Goal: Find specific page/section: Find specific page/section

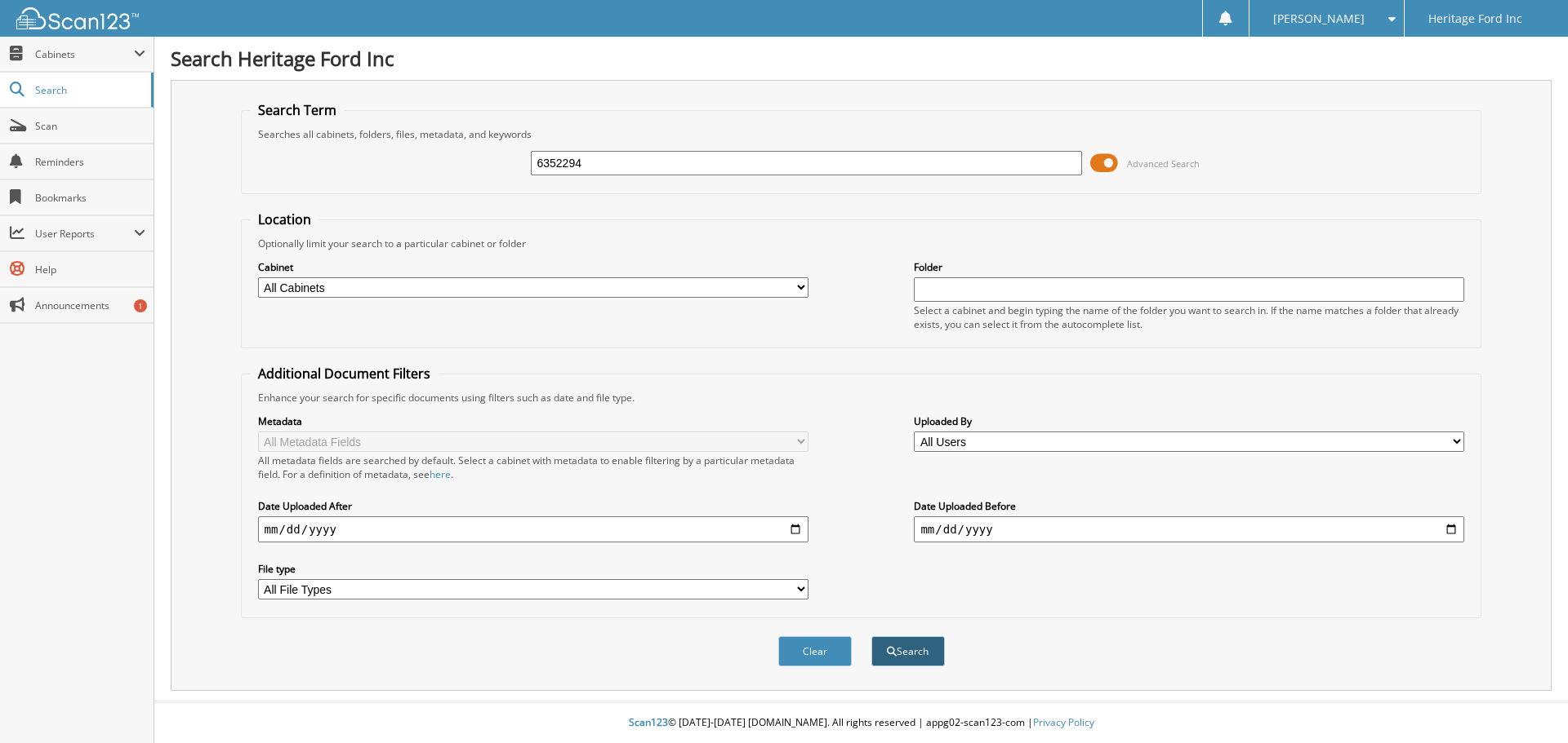
type input "6352294"
click at [887, 654] on span "submit" at bounding box center [892, 652] width 9 height 9
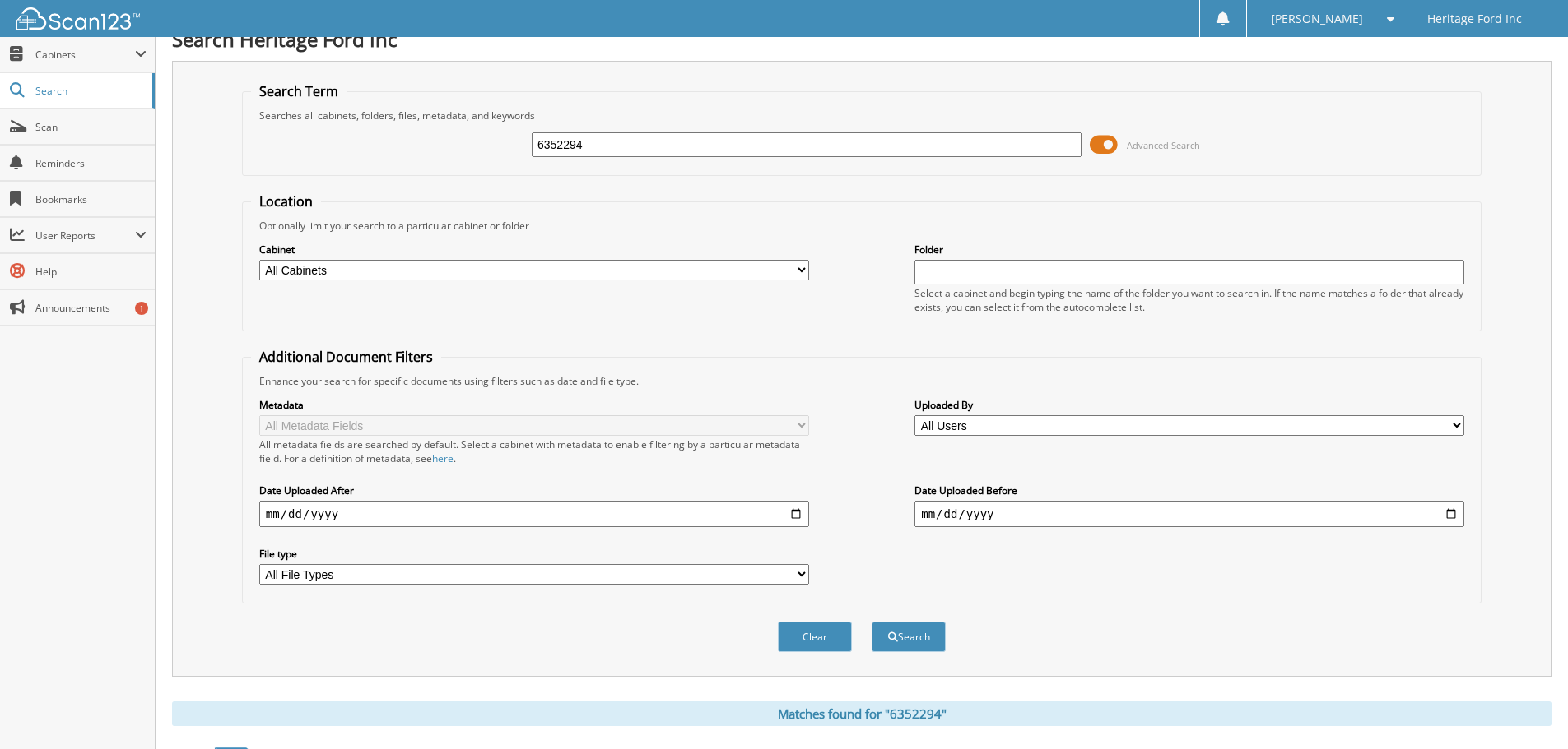
scroll to position [82, 0]
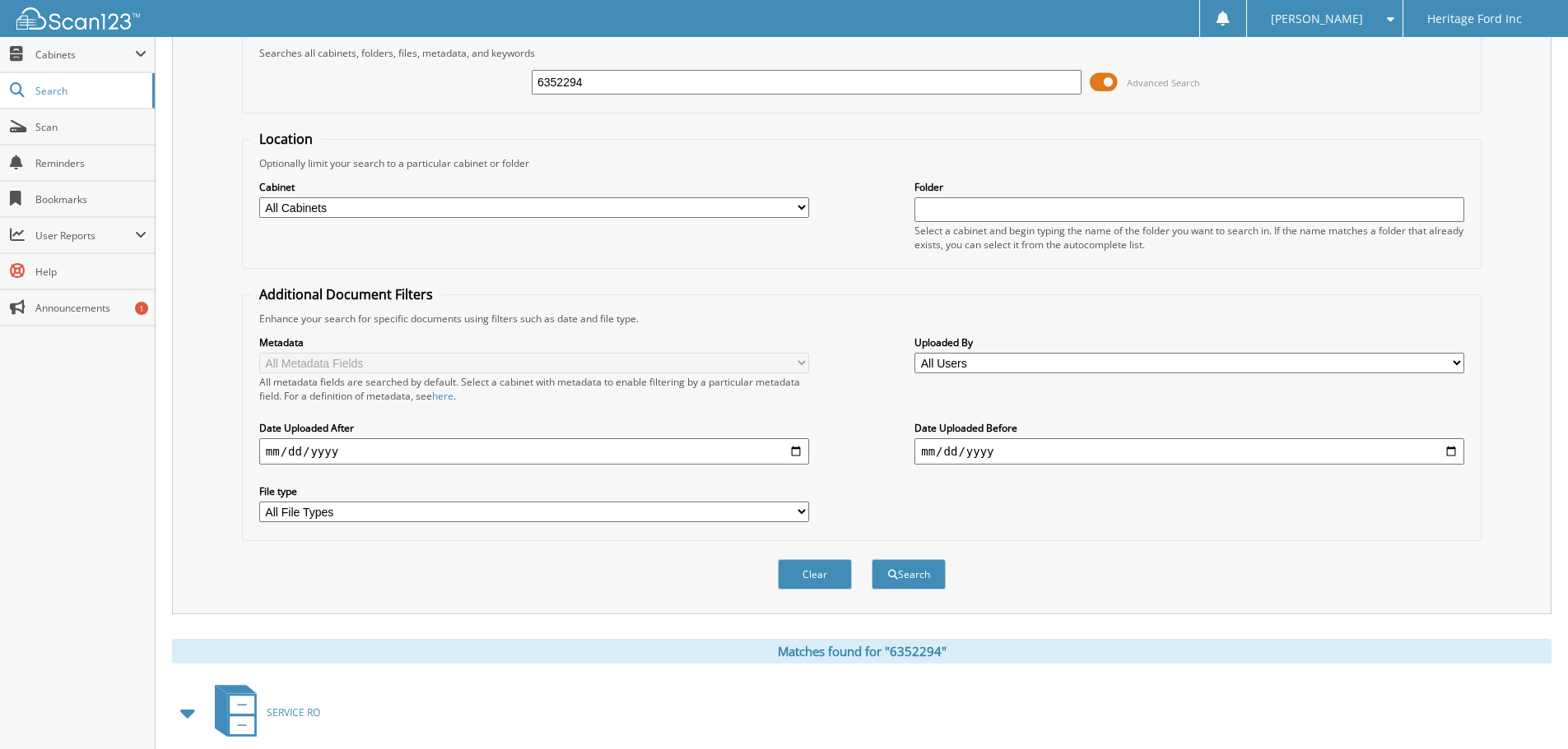
click at [660, 86] on input "6352294" at bounding box center [806, 82] width 550 height 25
type input "6352303"
click at [894, 579] on span "submit" at bounding box center [893, 575] width 10 height 10
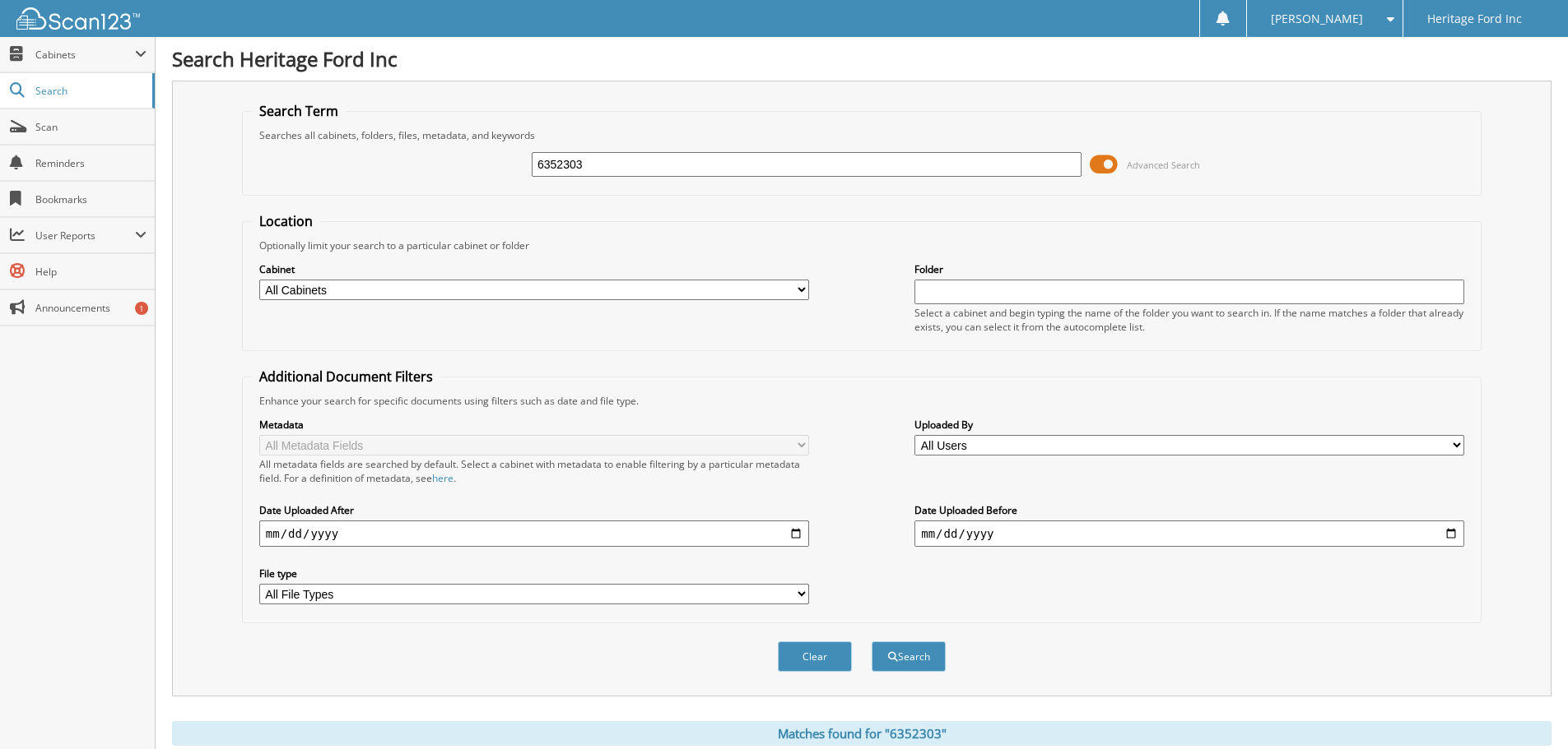
click at [647, 172] on input "6352303" at bounding box center [806, 165] width 550 height 25
type input "6352611"
click at [871, 641] on button "Search" at bounding box center [908, 657] width 74 height 30
click at [647, 172] on input "6352611" at bounding box center [806, 165] width 550 height 25
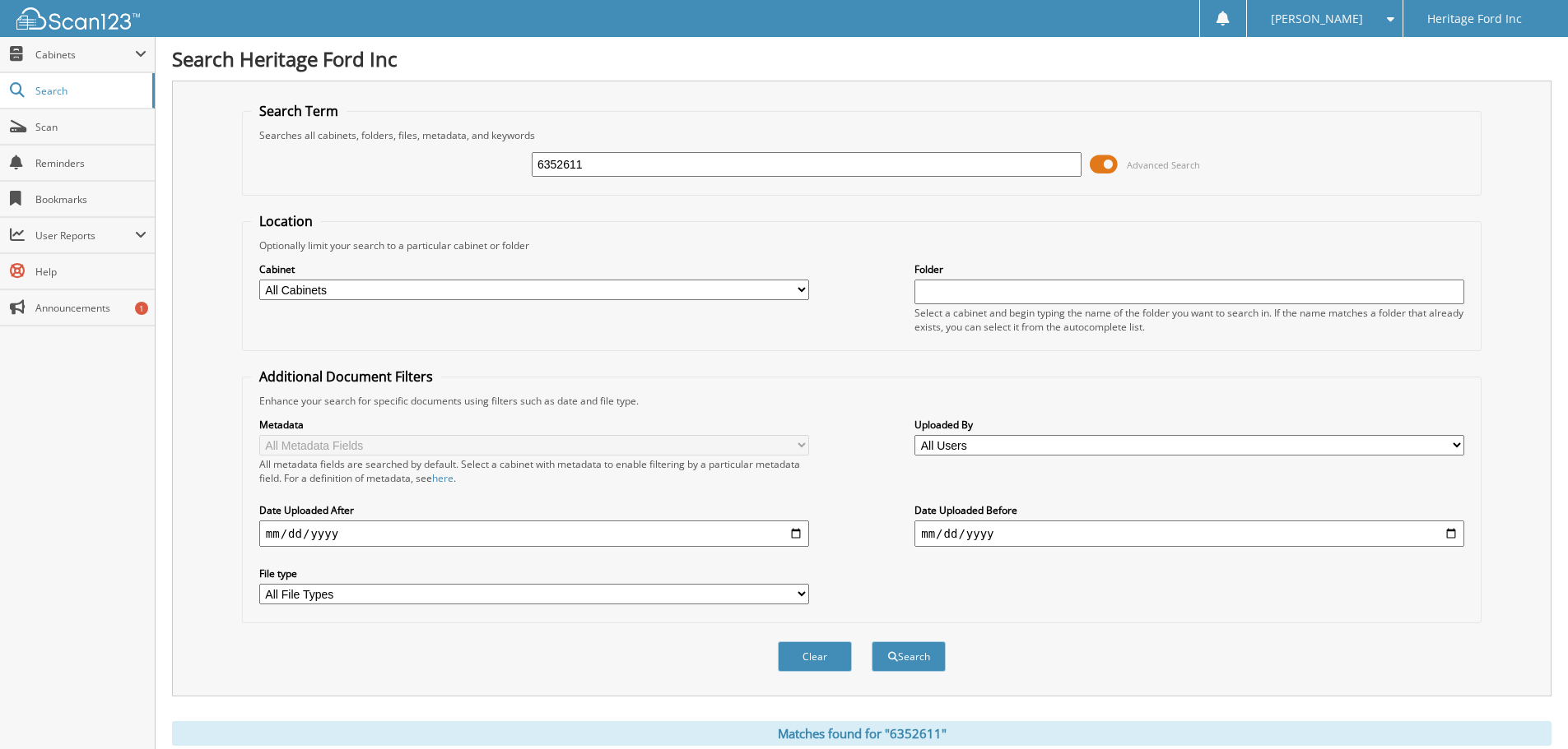
click at [647, 172] on input "6352611" at bounding box center [806, 165] width 550 height 25
type input "6352477"
click at [931, 654] on button "Search" at bounding box center [908, 657] width 74 height 30
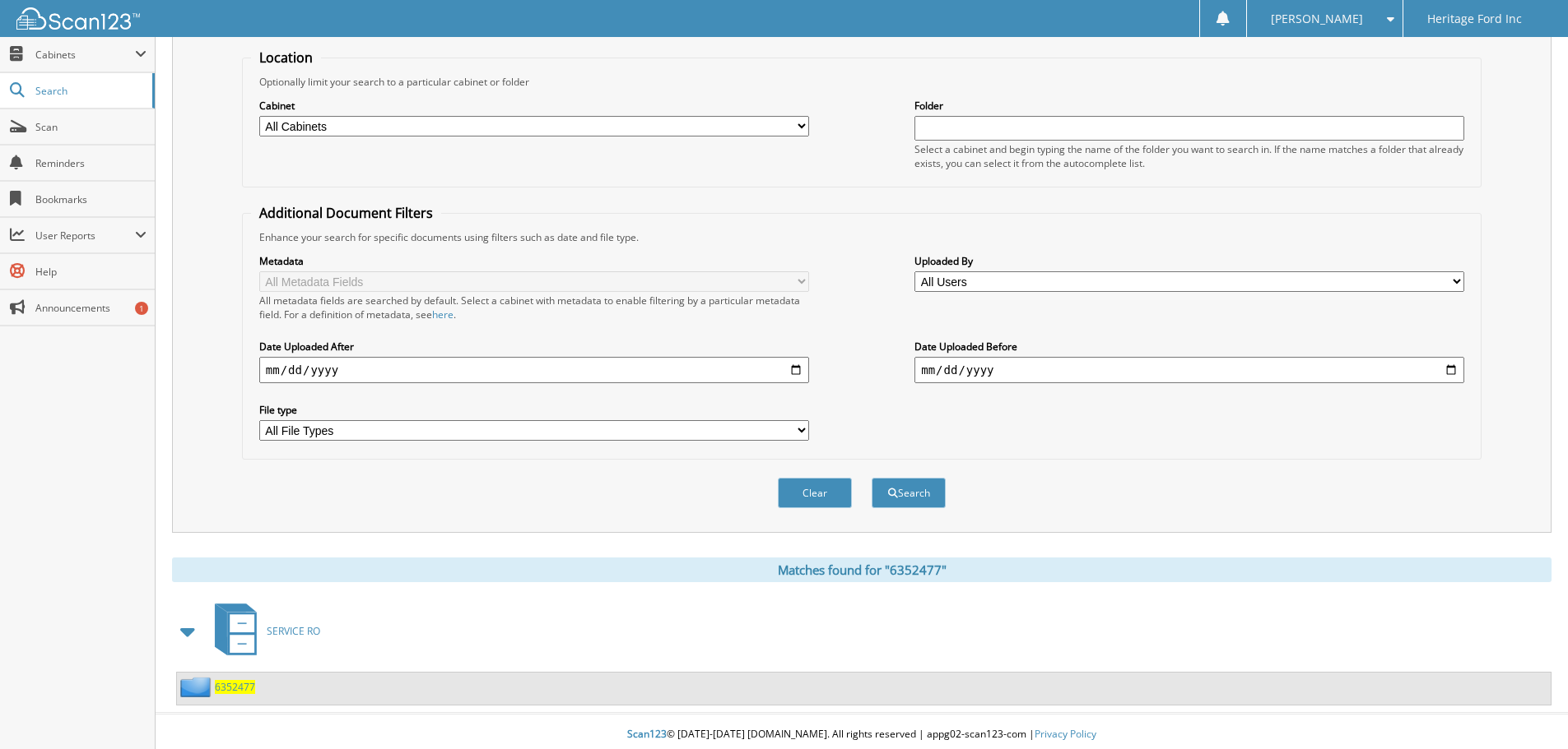
scroll to position [171, 0]
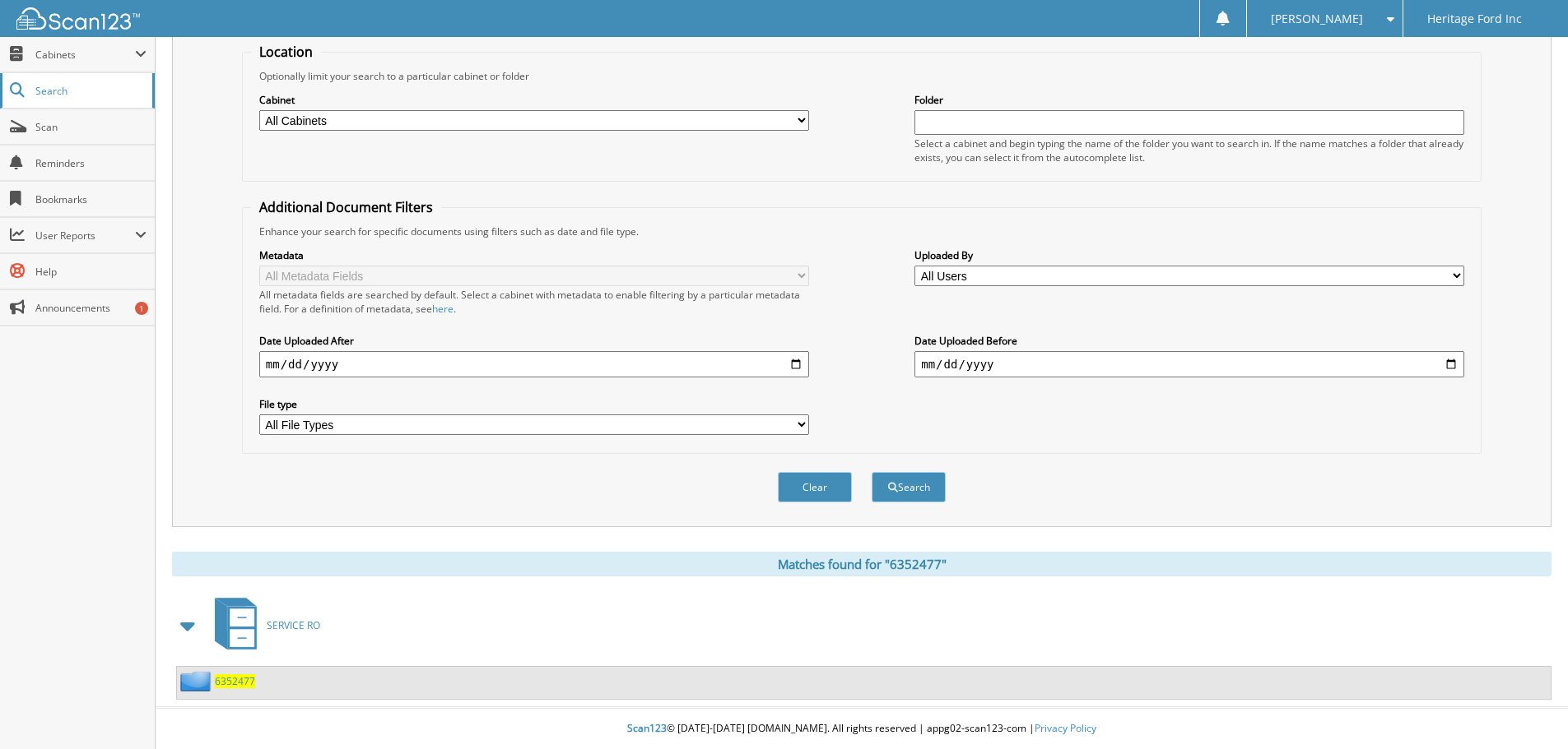
click at [92, 90] on span "Search" at bounding box center [90, 91] width 109 height 14
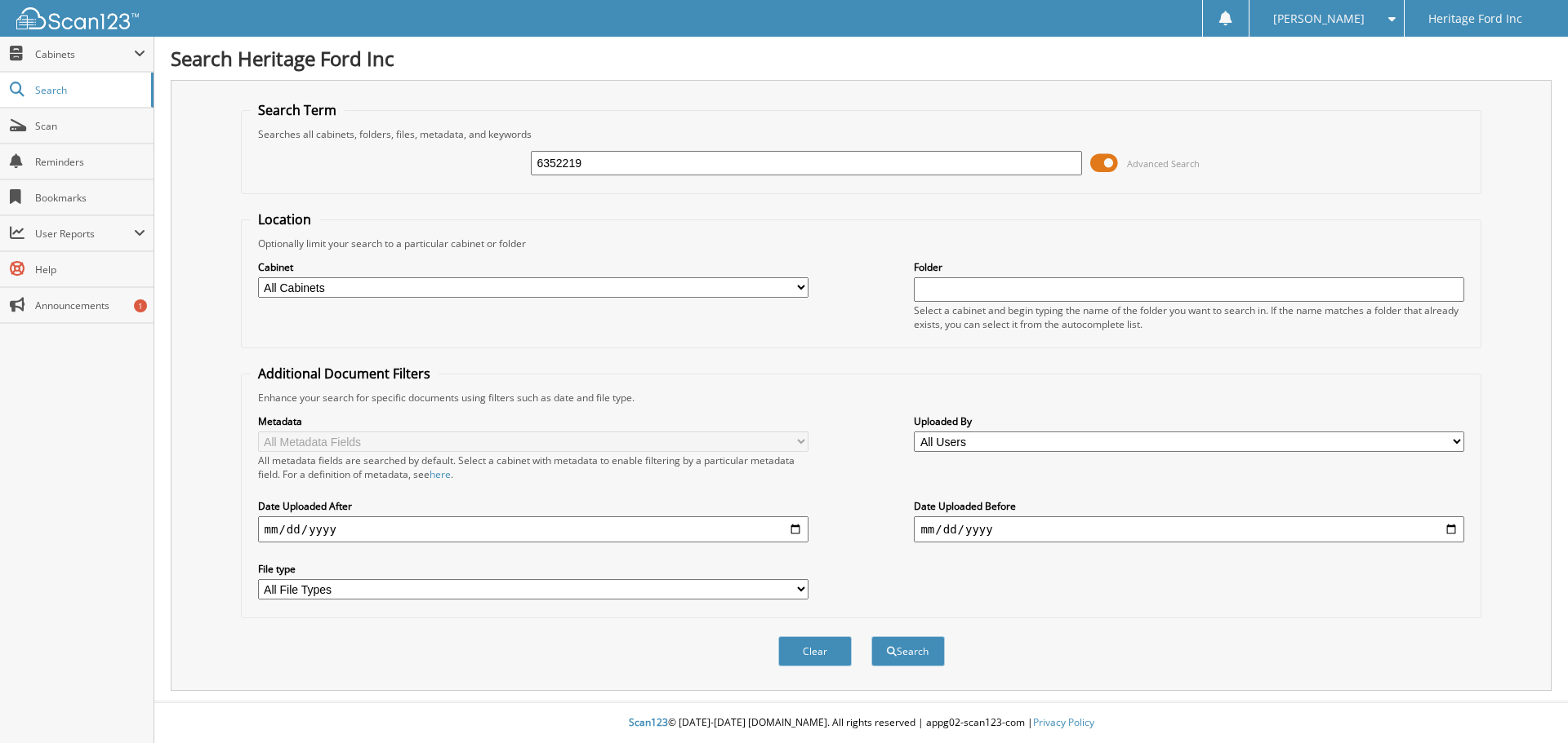
type input "6352219"
drag, startPoint x: 907, startPoint y: 675, endPoint x: 912, endPoint y: 657, distance: 18.7
click at [907, 674] on div "Clear Search" at bounding box center [862, 651] width 1241 height 66
click at [912, 656] on button "Search" at bounding box center [908, 651] width 74 height 30
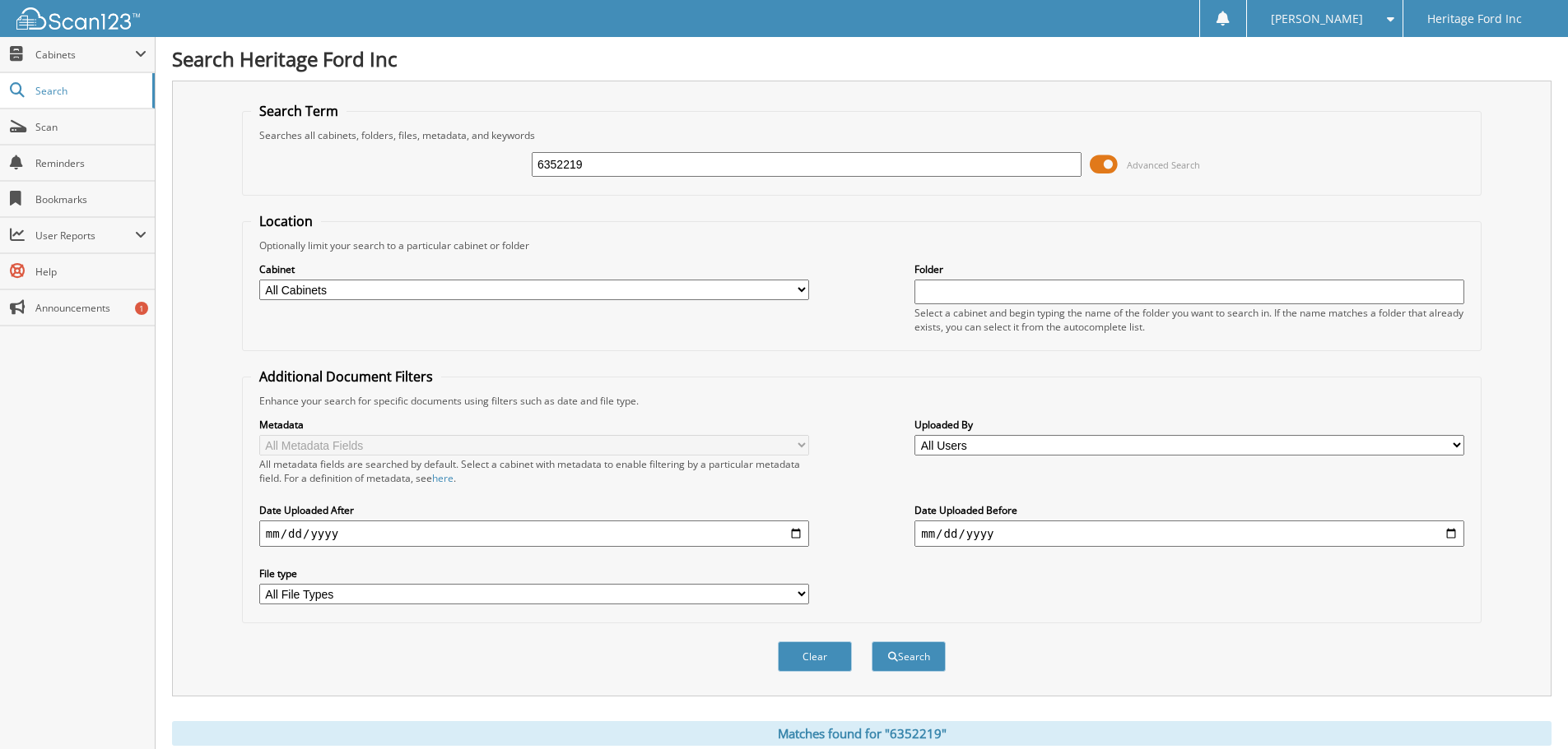
click at [774, 151] on div "6352219" at bounding box center [806, 164] width 550 height 28
click at [769, 153] on input "6352219" at bounding box center [806, 165] width 550 height 25
type input "6352357"
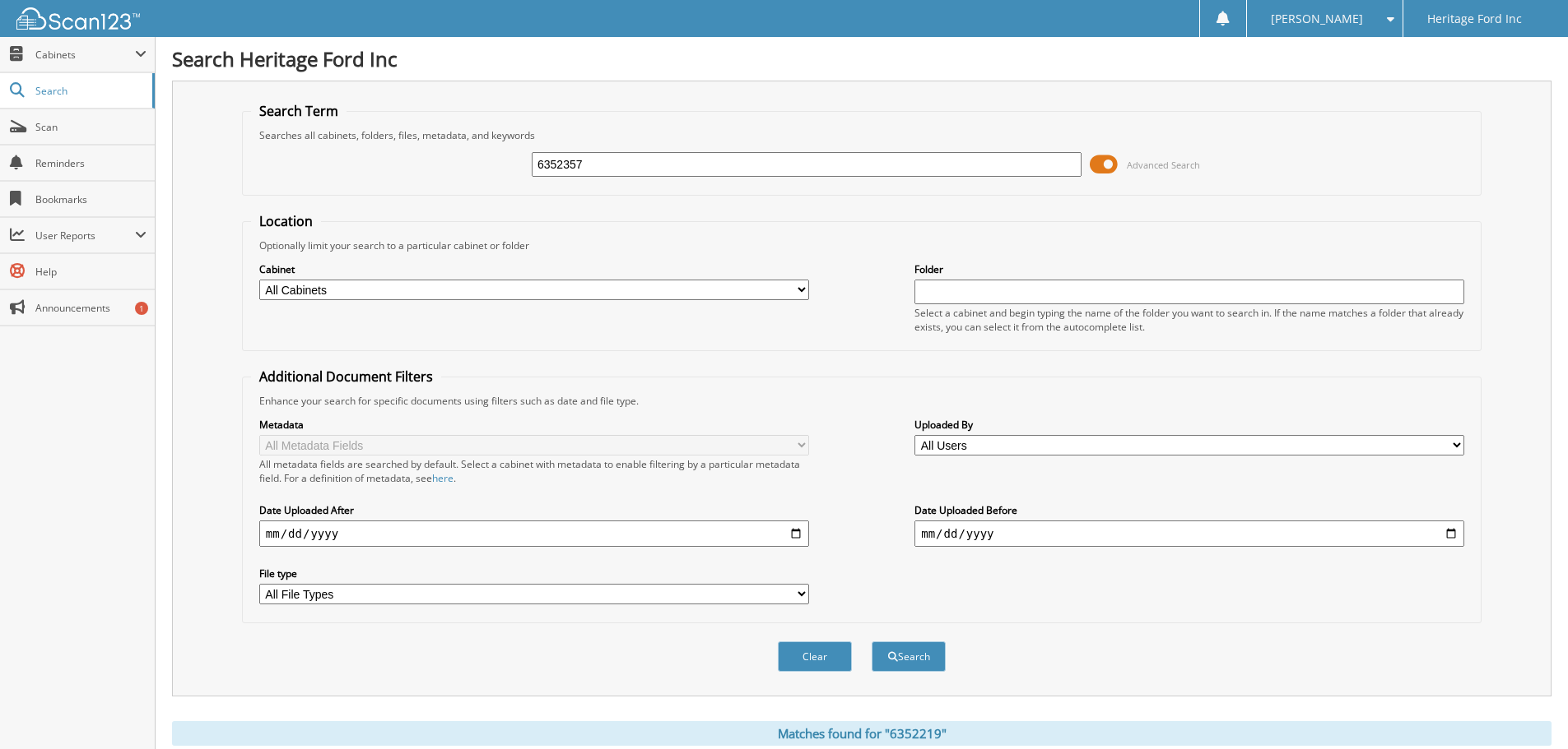
click at [895, 673] on div "Search" at bounding box center [908, 657] width 77 height 33
click at [898, 668] on button "Search" at bounding box center [908, 657] width 74 height 30
click at [621, 171] on input "6352357" at bounding box center [806, 165] width 550 height 25
type input "6352282"
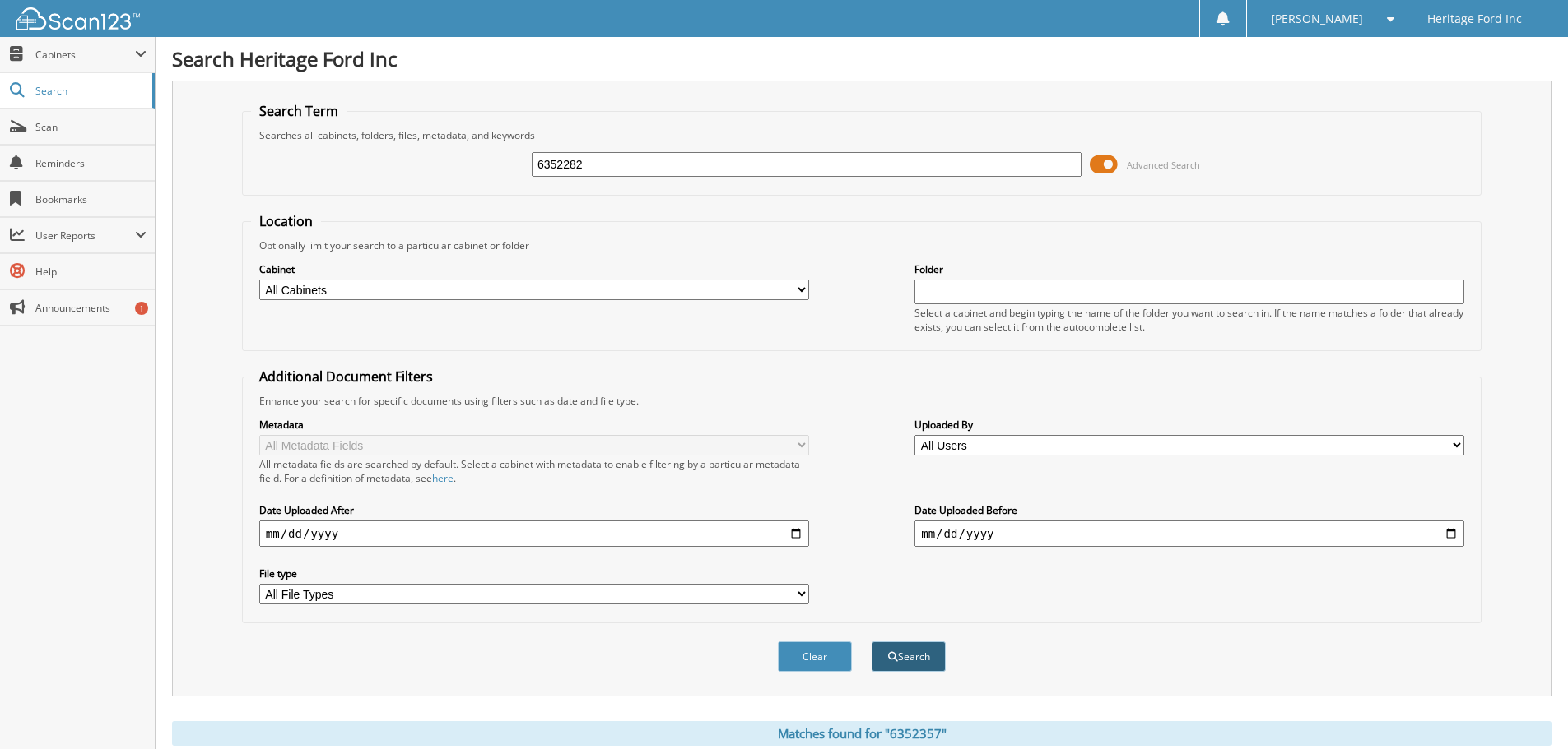
click at [882, 660] on button "Search" at bounding box center [908, 657] width 74 height 30
click at [605, 177] on div "6352282" at bounding box center [806, 164] width 550 height 28
click at [611, 172] on input "6352282" at bounding box center [806, 165] width 550 height 25
type input "6353066"
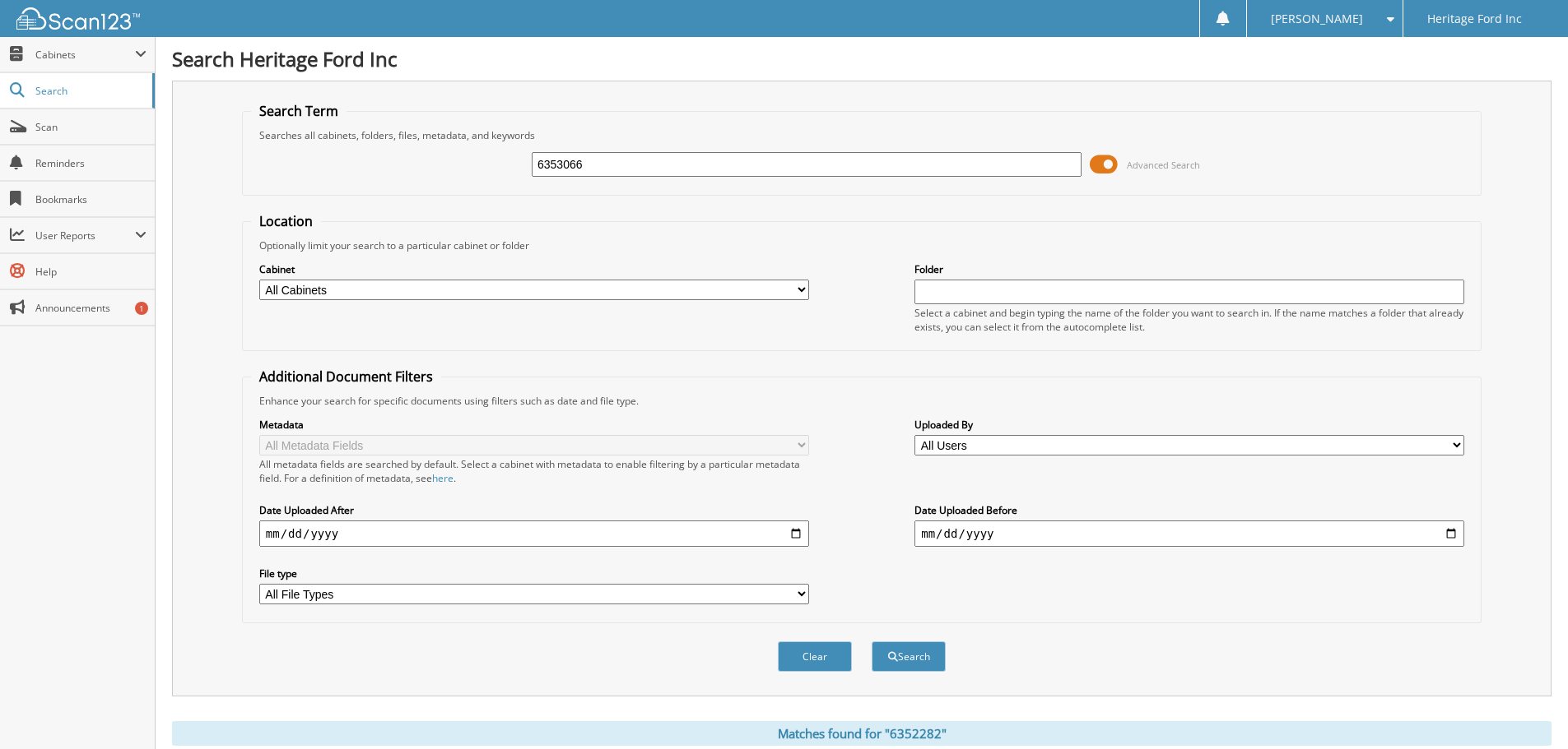
click at [898, 675] on div "Clear Search" at bounding box center [862, 657] width 1239 height 67
click at [906, 665] on button "Search" at bounding box center [908, 657] width 74 height 30
click at [635, 169] on input "6353066" at bounding box center [806, 165] width 550 height 25
type input "6352193"
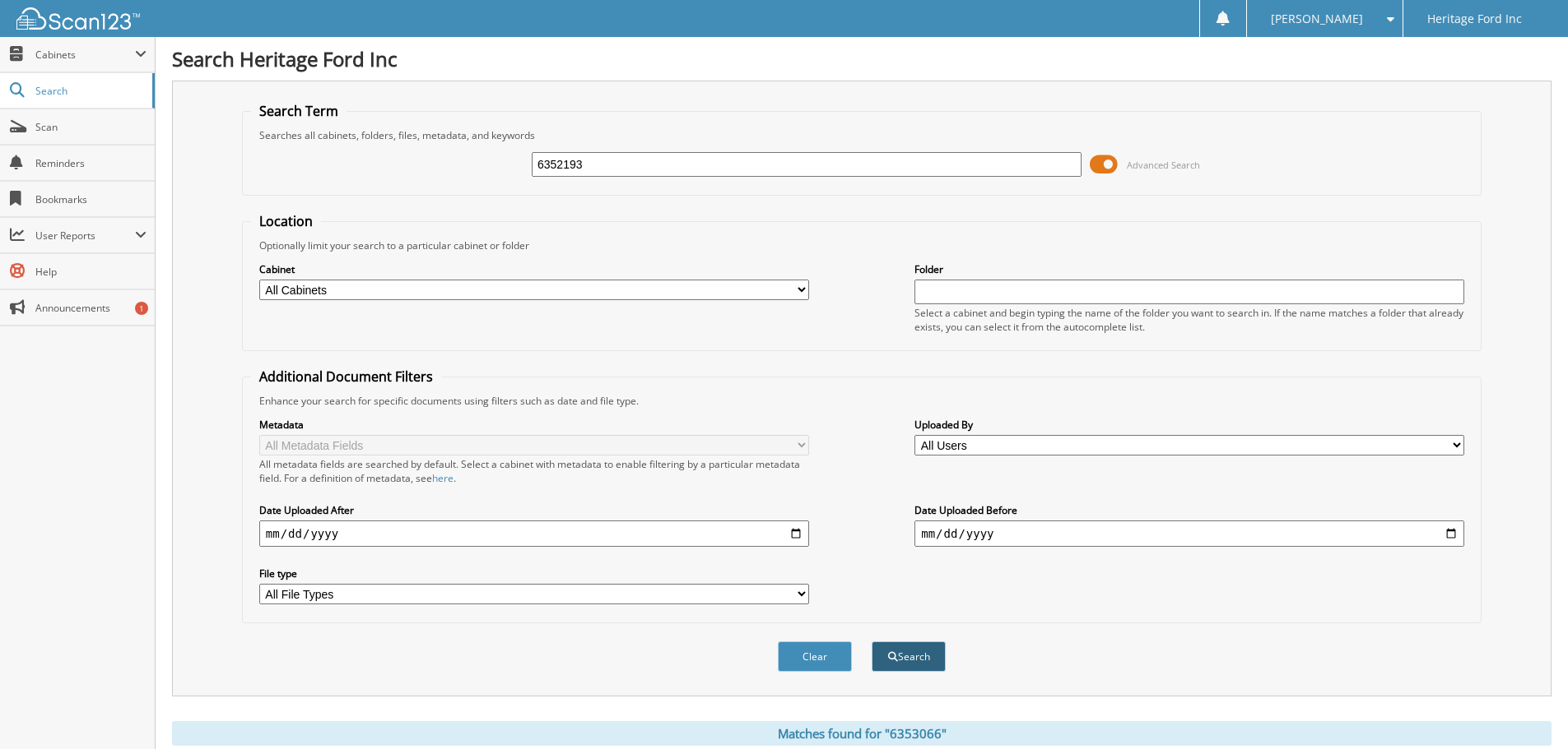
click at [929, 643] on button "Search" at bounding box center [908, 657] width 74 height 30
click at [617, 172] on input "6352193" at bounding box center [806, 165] width 550 height 25
type input "6353025"
click at [934, 647] on button "Search" at bounding box center [908, 657] width 74 height 30
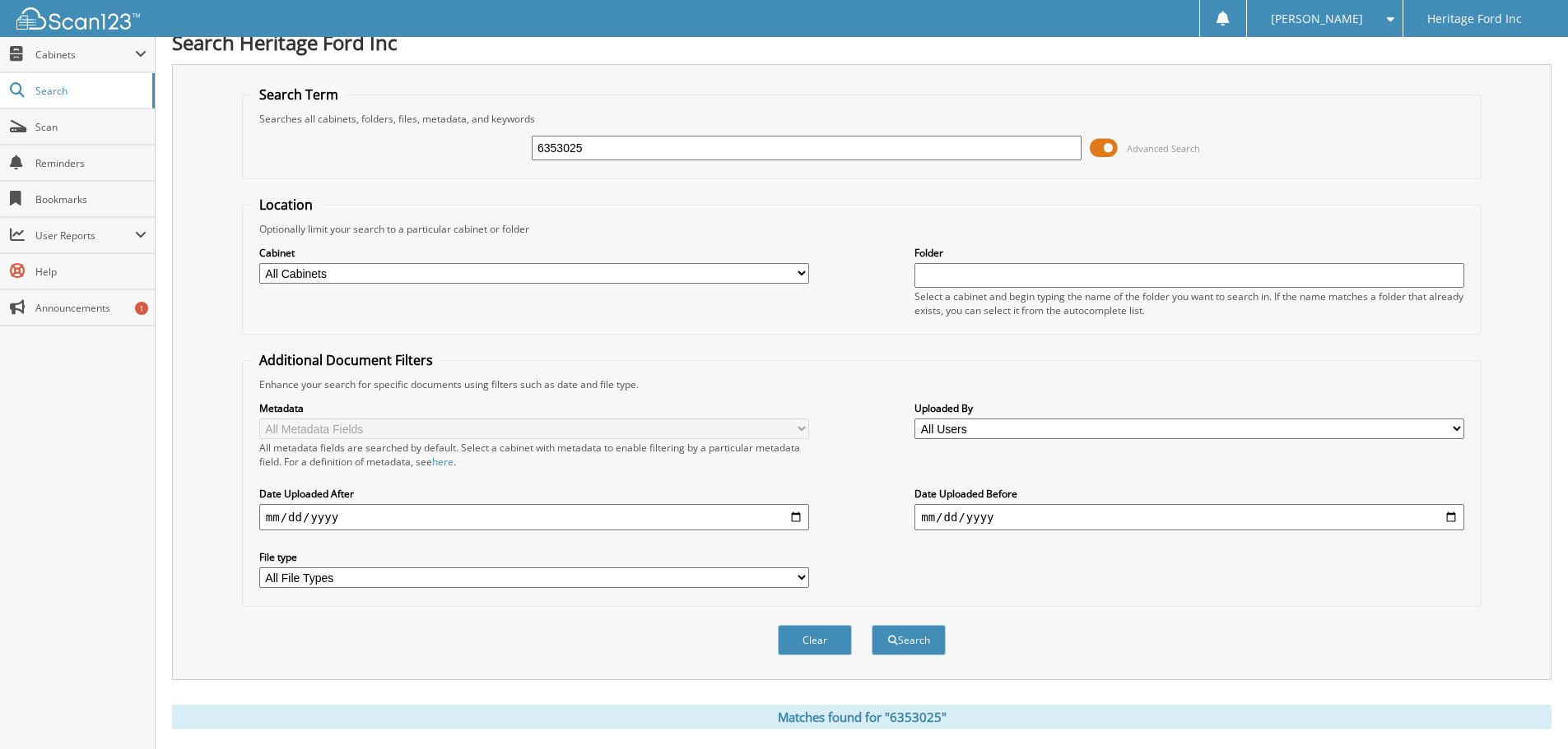
scroll to position [15, 0]
click at [587, 147] on input "6353025" at bounding box center [806, 150] width 550 height 25
type input "6351779"
click at [935, 645] on button "Search" at bounding box center [908, 642] width 74 height 30
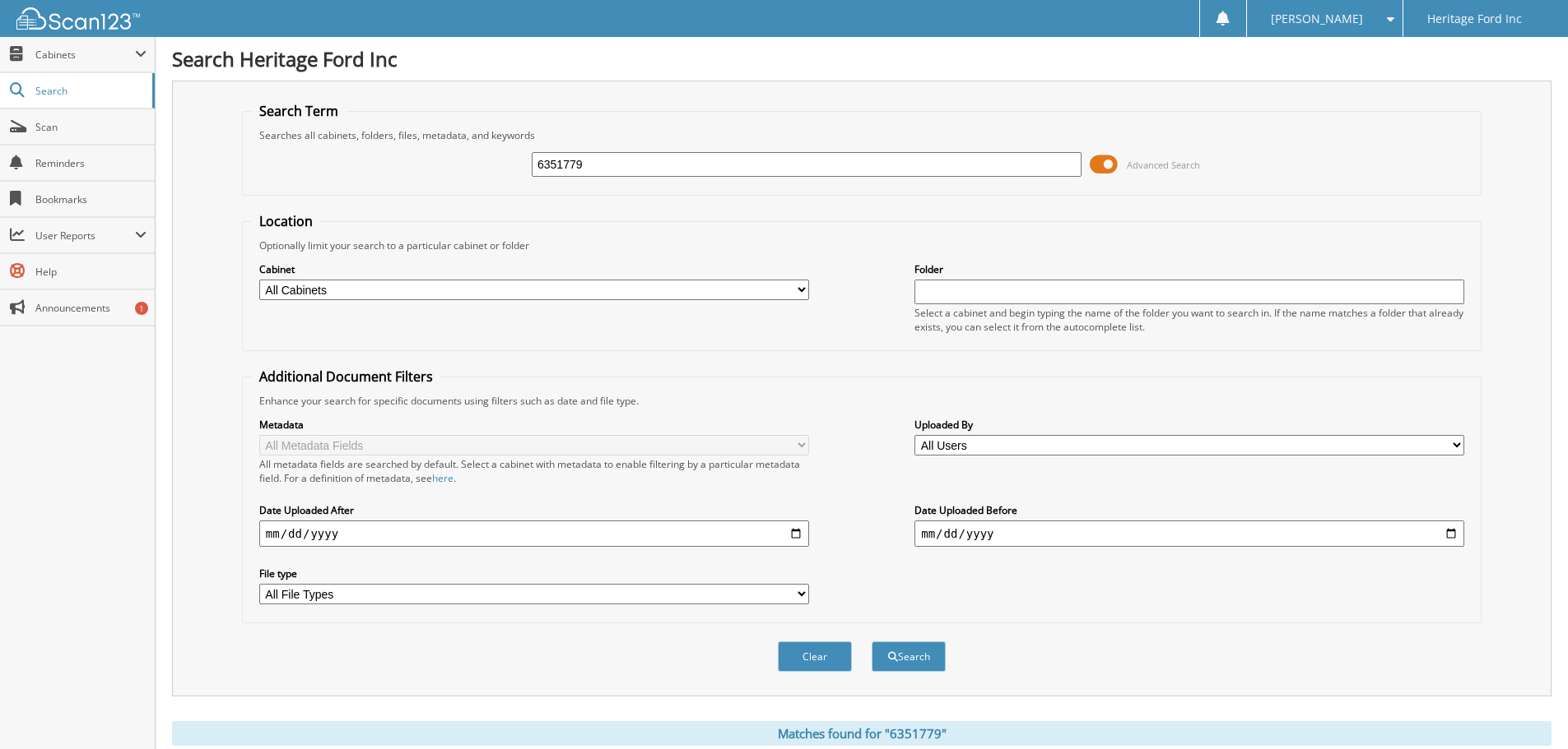
click at [625, 171] on input "6351779" at bounding box center [806, 165] width 550 height 25
paste input "49431"
type input "6349431"
click at [915, 669] on button "Search" at bounding box center [908, 657] width 74 height 30
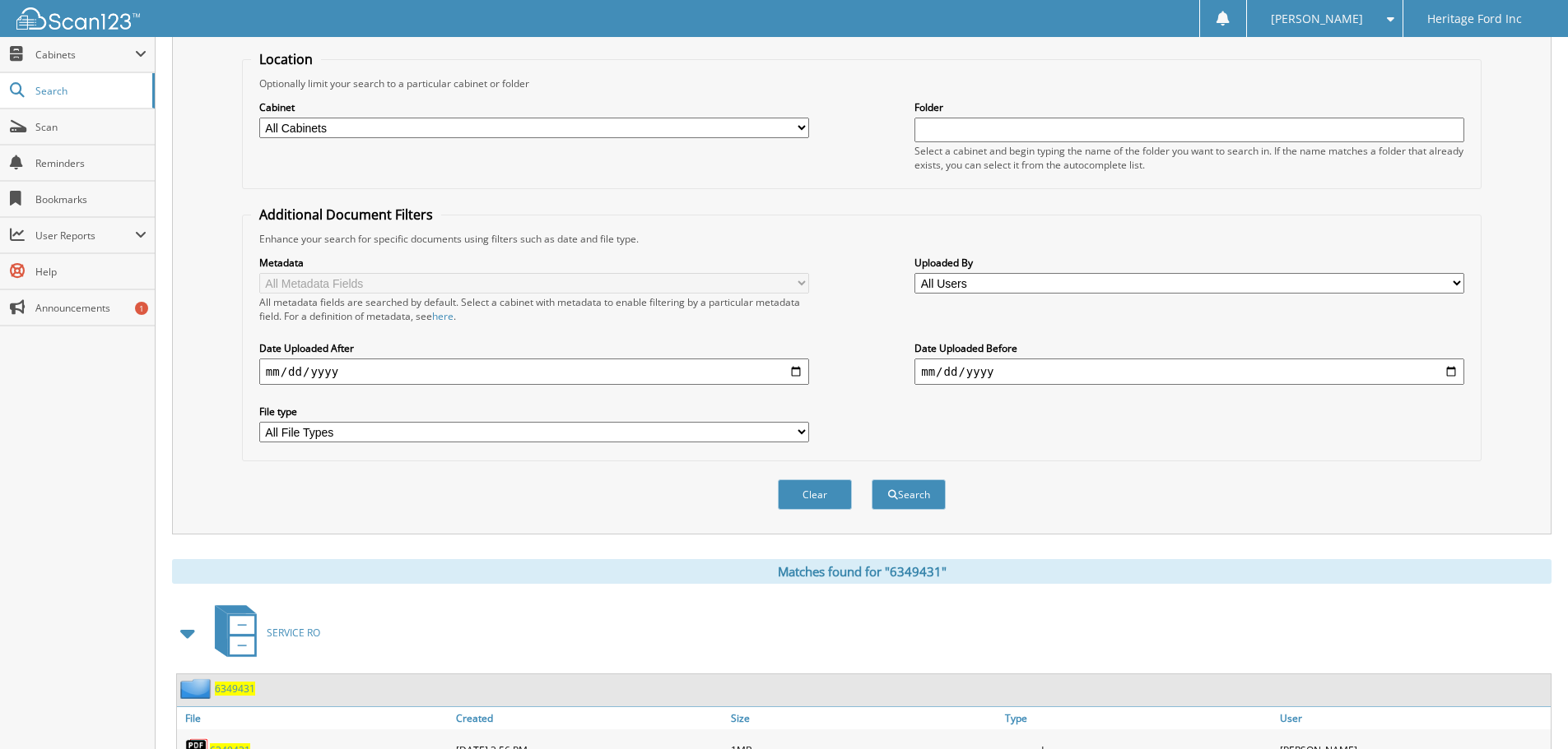
scroll to position [271, 0]
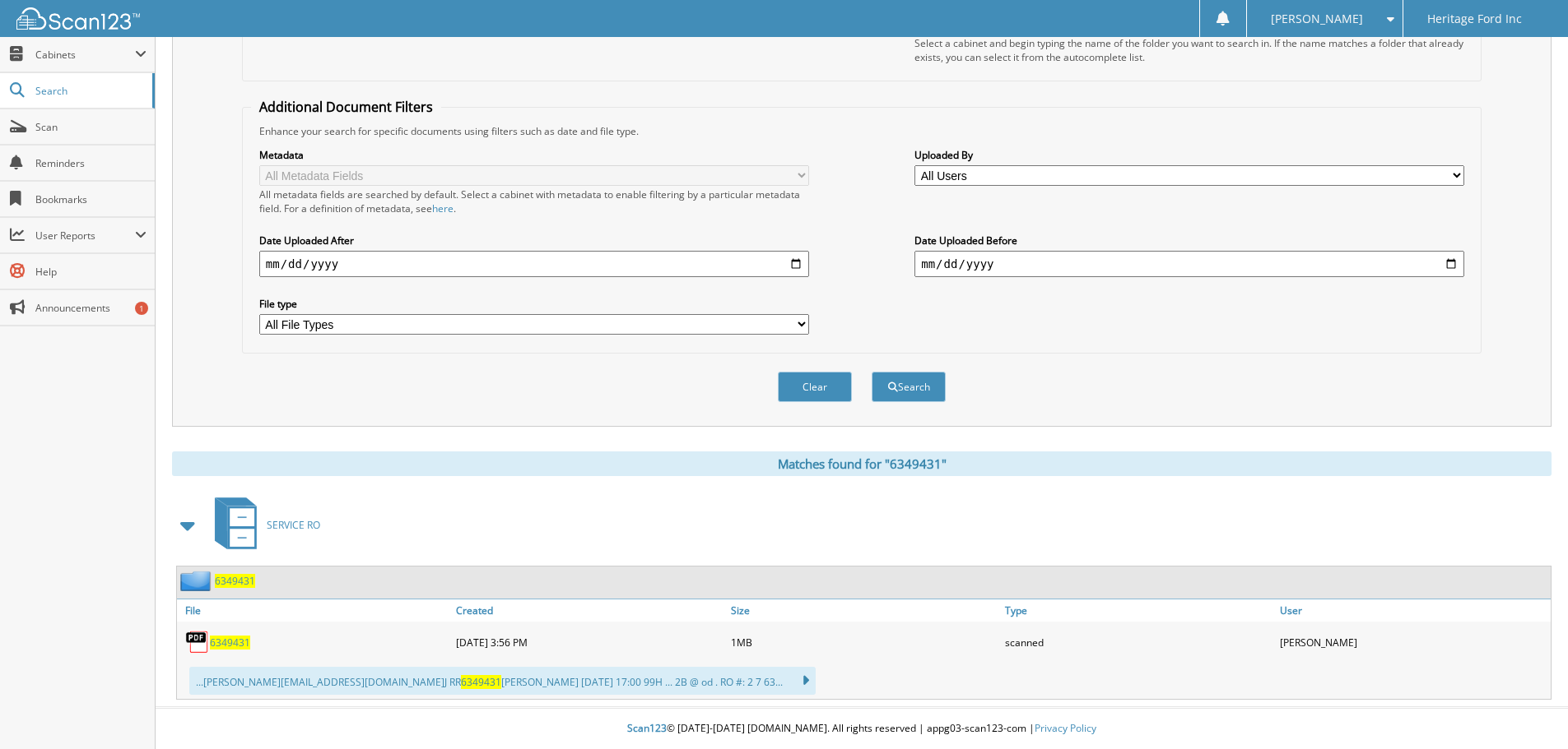
click at [221, 581] on span "6349431" at bounding box center [234, 581] width 40 height 14
